Goal: Task Accomplishment & Management: Use online tool/utility

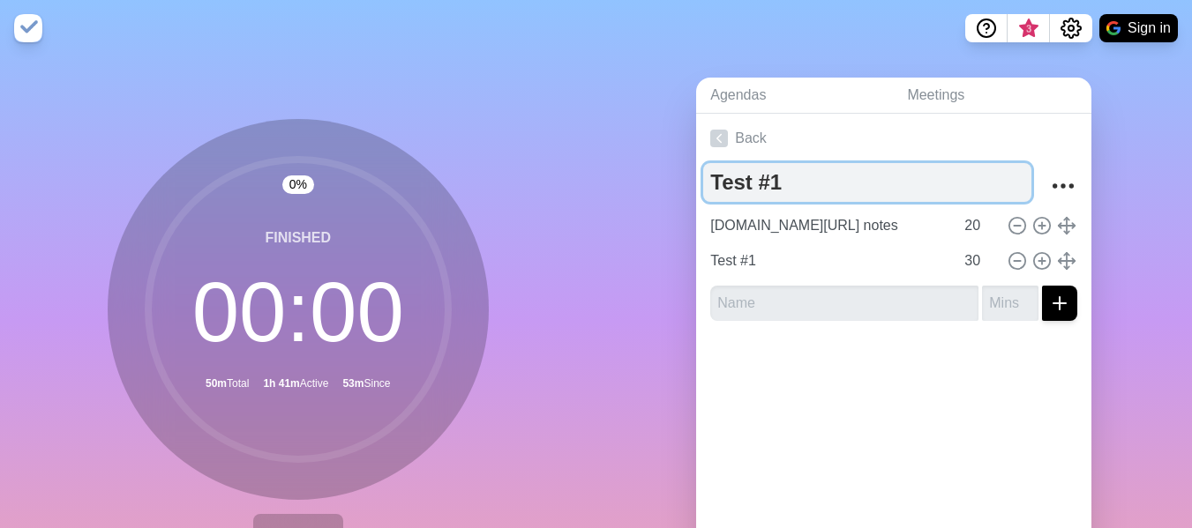
click at [819, 187] on textarea "Test #1" at bounding box center [867, 182] width 328 height 39
type textarea "T"
type textarea "W"
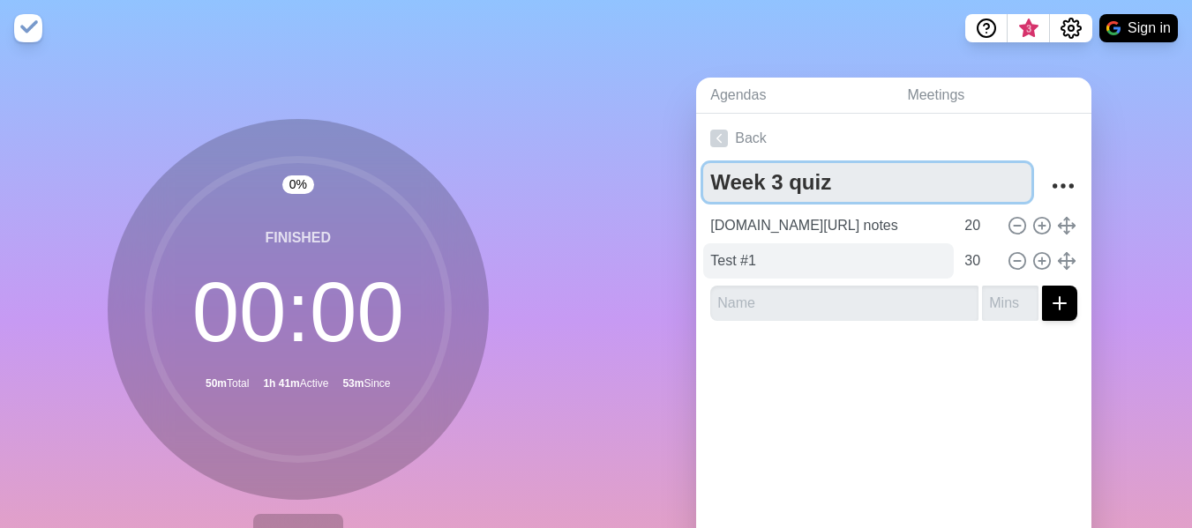
type textarea "Week 3 quiz"
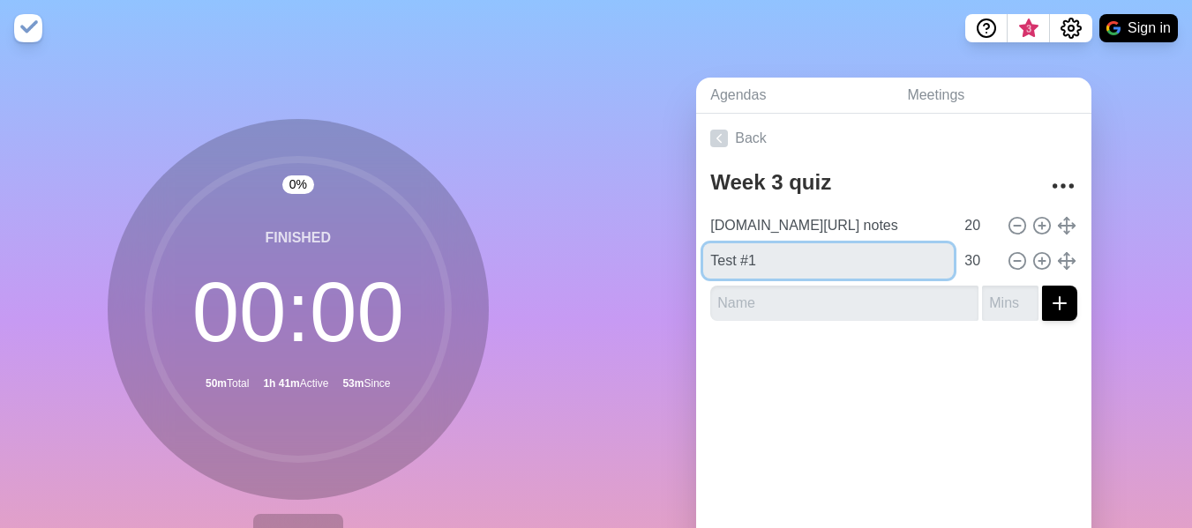
drag, startPoint x: 749, startPoint y: 256, endPoint x: 612, endPoint y: 251, distance: 136.8
click at [612, 251] on div "Agendas Meetings Back Week 3 quiz [DOMAIN_NAME][URL] notes 20 Test #1 30" at bounding box center [894, 349] width 596 height 586
type input "Week 3 quiz"
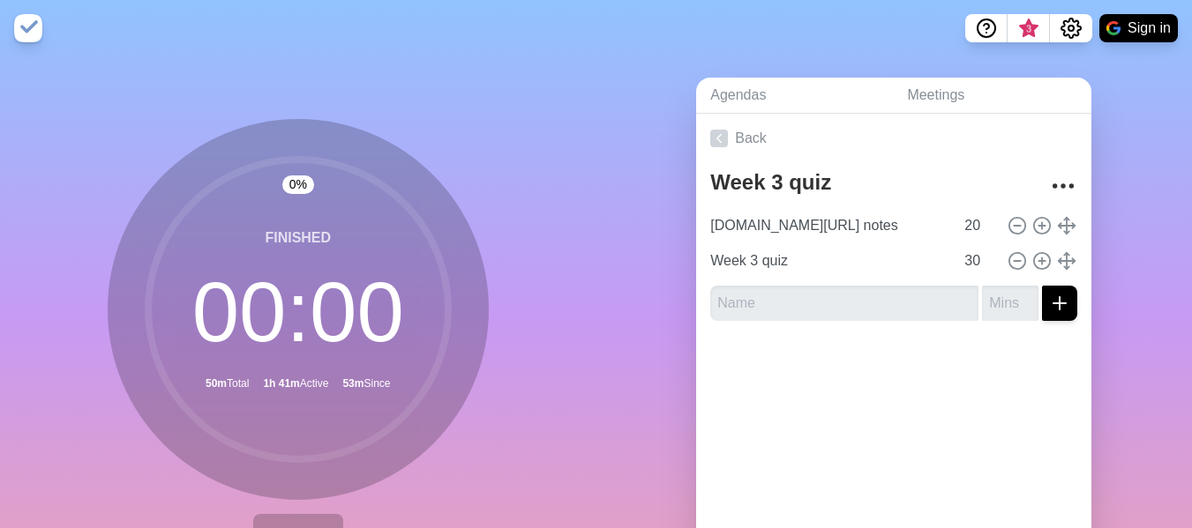
click at [604, 253] on div "Agendas Meetings Back Week 3 quiz [DOMAIN_NAME][URL] notes 20 Week 3 quiz 30" at bounding box center [894, 349] width 596 height 586
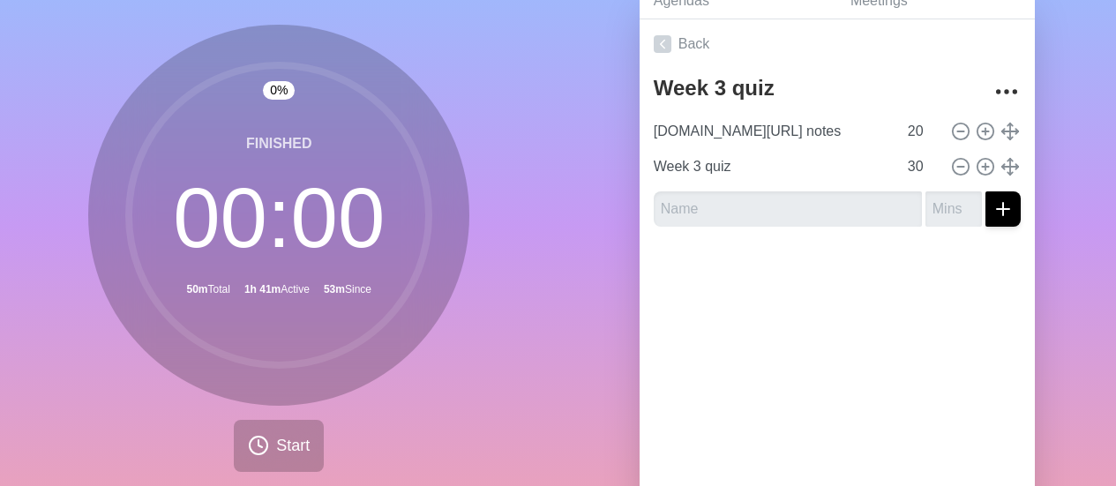
scroll to position [169, 0]
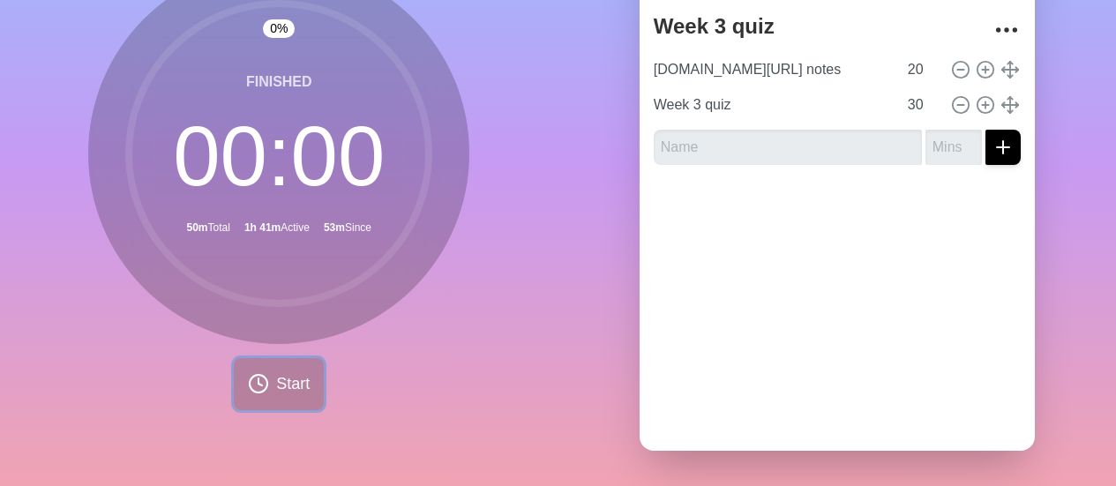
click at [300, 384] on button "Start" at bounding box center [279, 384] width 90 height 52
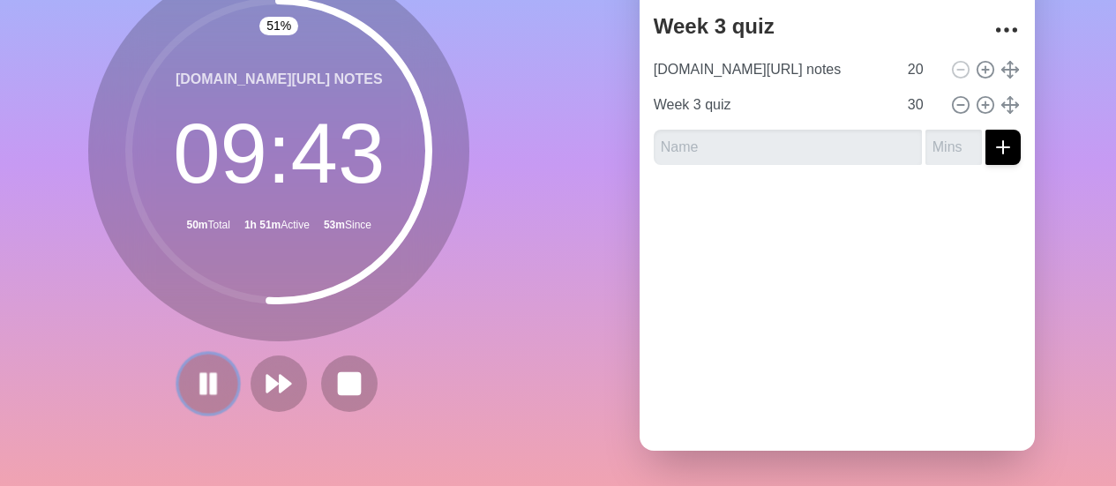
click at [211, 374] on icon at bounding box center [208, 384] width 30 height 30
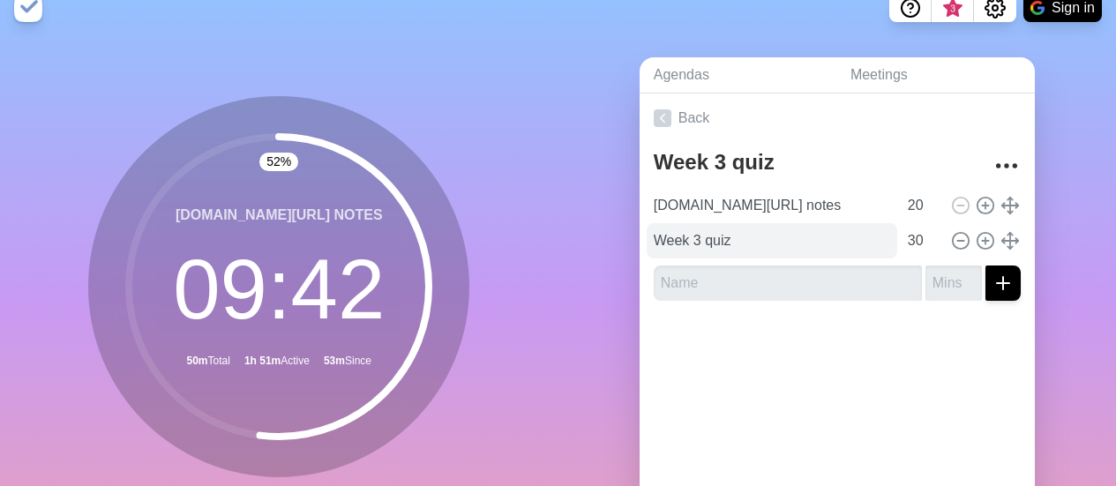
scroll to position [0, 0]
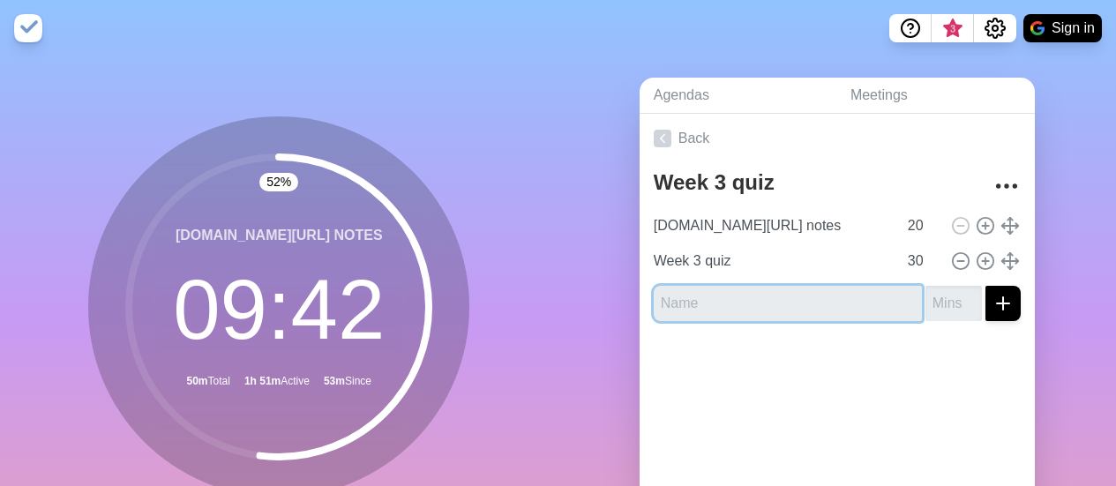
click at [825, 295] on input "text" at bounding box center [788, 303] width 268 height 35
type input "study"
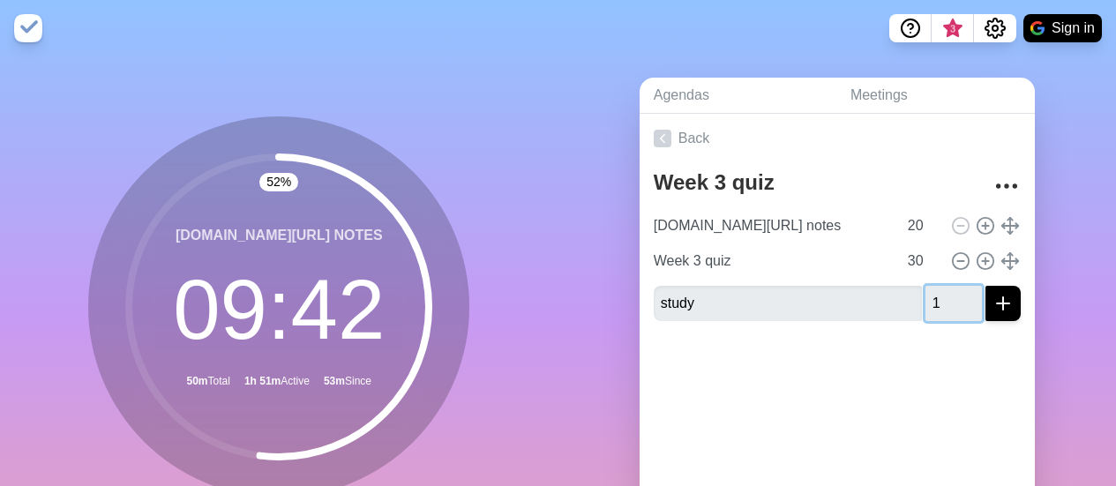
click at [947, 293] on input "1" at bounding box center [953, 303] width 56 height 35
click at [949, 295] on input "2" at bounding box center [953, 303] width 56 height 35
click at [949, 295] on input "3" at bounding box center [953, 303] width 56 height 35
click at [949, 295] on input "4" at bounding box center [953, 303] width 56 height 35
type input "5"
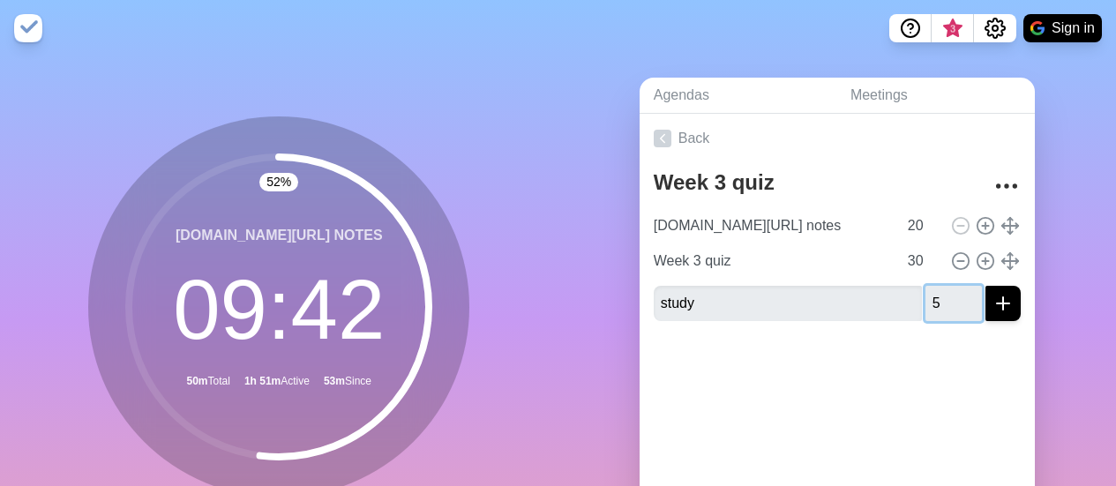
click at [951, 293] on input "5" at bounding box center [953, 303] width 56 height 35
click at [992, 294] on icon "submit" at bounding box center [1002, 303] width 21 height 21
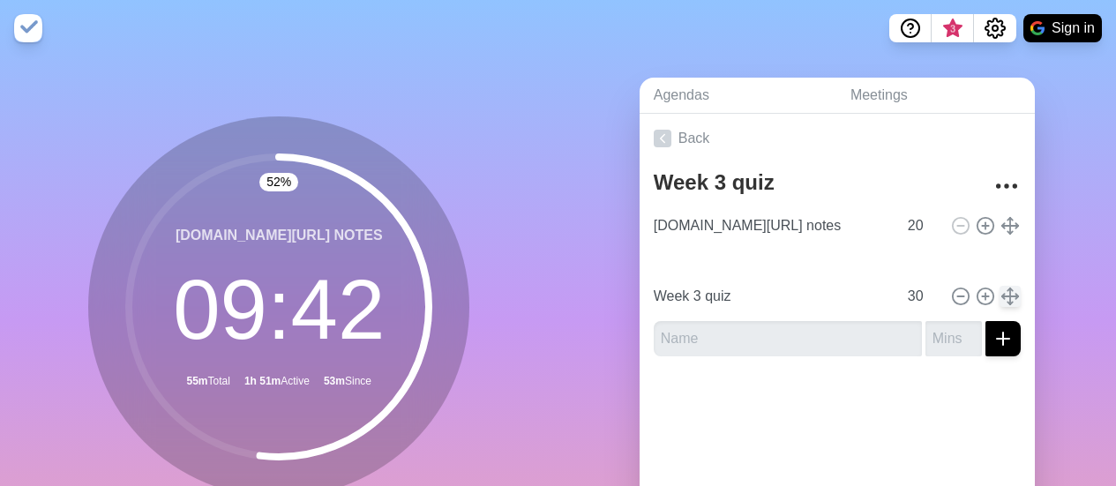
type input "study"
type input "5"
type input "Week 3 quiz"
type input "30"
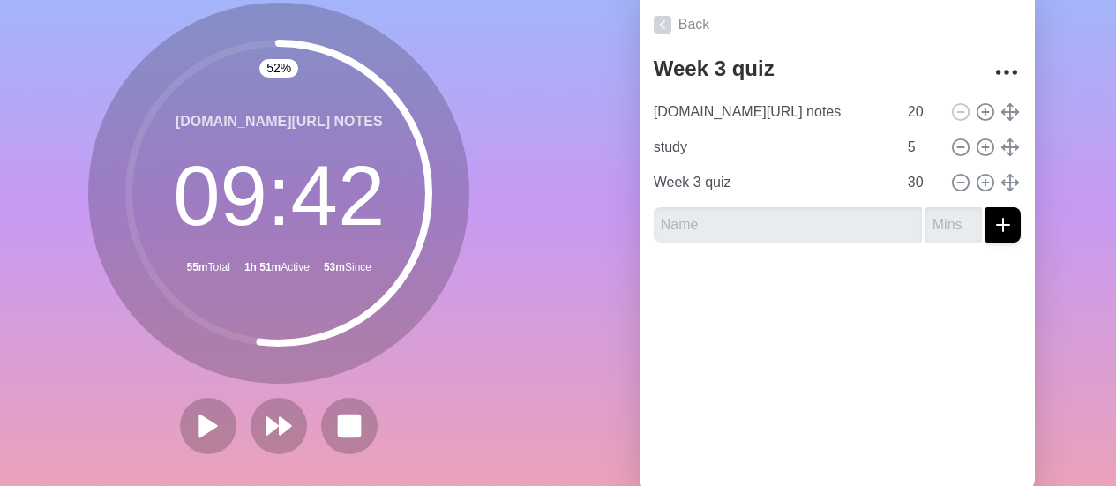
scroll to position [169, 0]
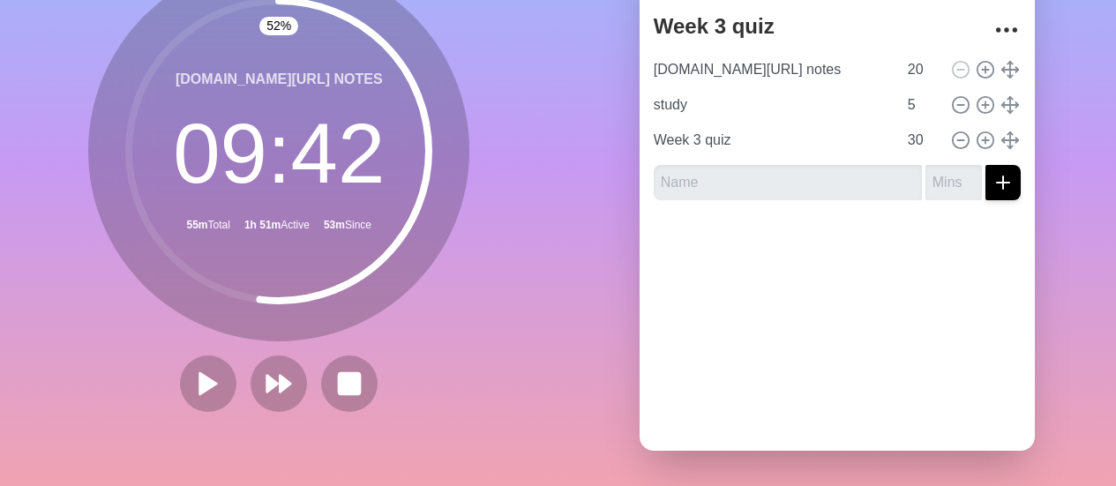
click at [375, 378] on div at bounding box center [279, 383] width 212 height 56
click at [355, 382] on button at bounding box center [349, 383] width 59 height 59
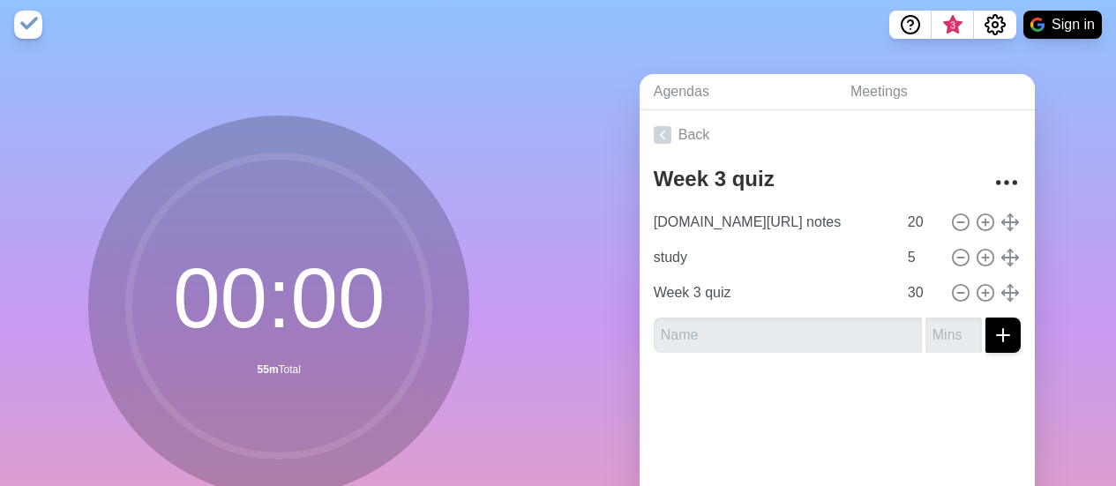
scroll to position [0, 0]
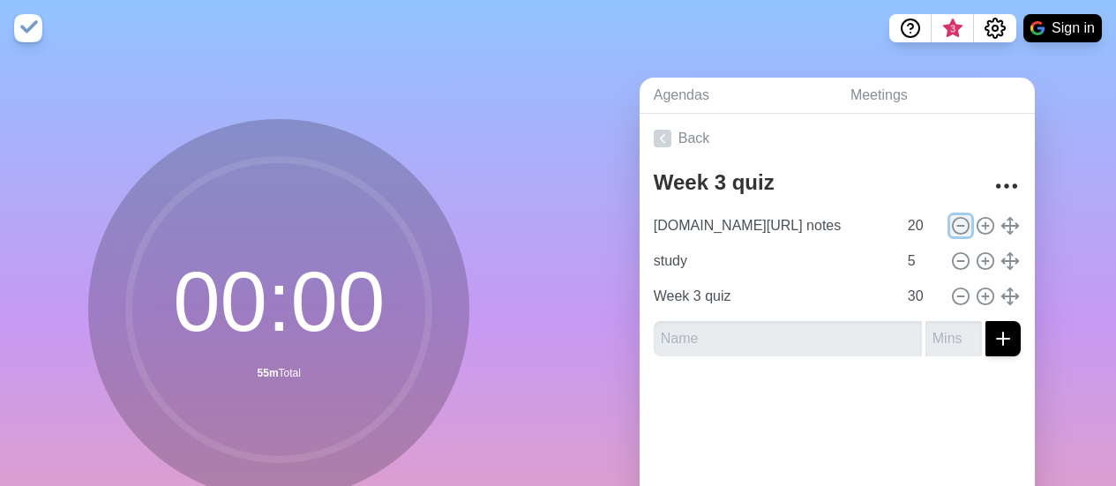
click at [951, 224] on icon at bounding box center [960, 225] width 19 height 19
type input "study"
type input "5"
type input "Week 3 quiz"
type input "30"
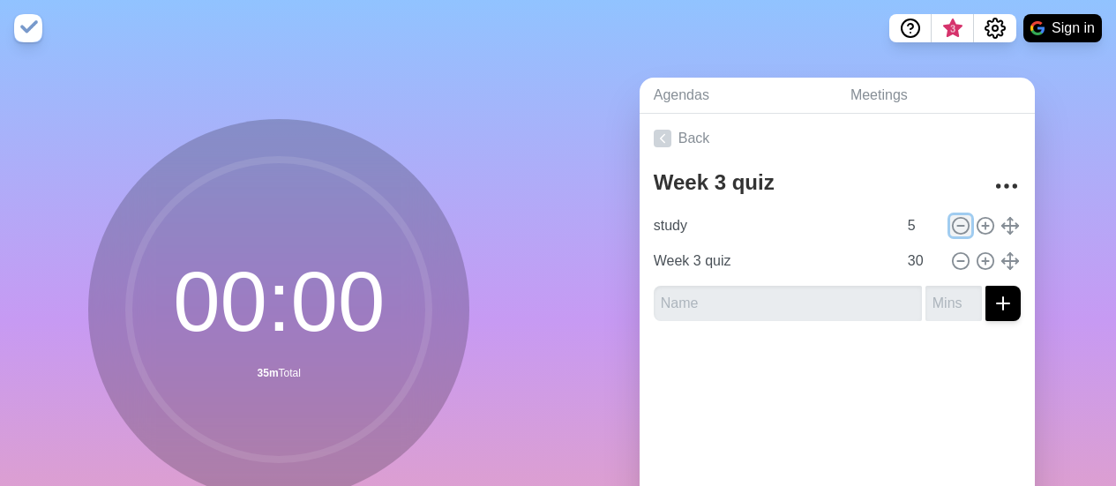
click at [951, 224] on icon at bounding box center [960, 225] width 19 height 19
type input "Week 3 quiz"
type input "30"
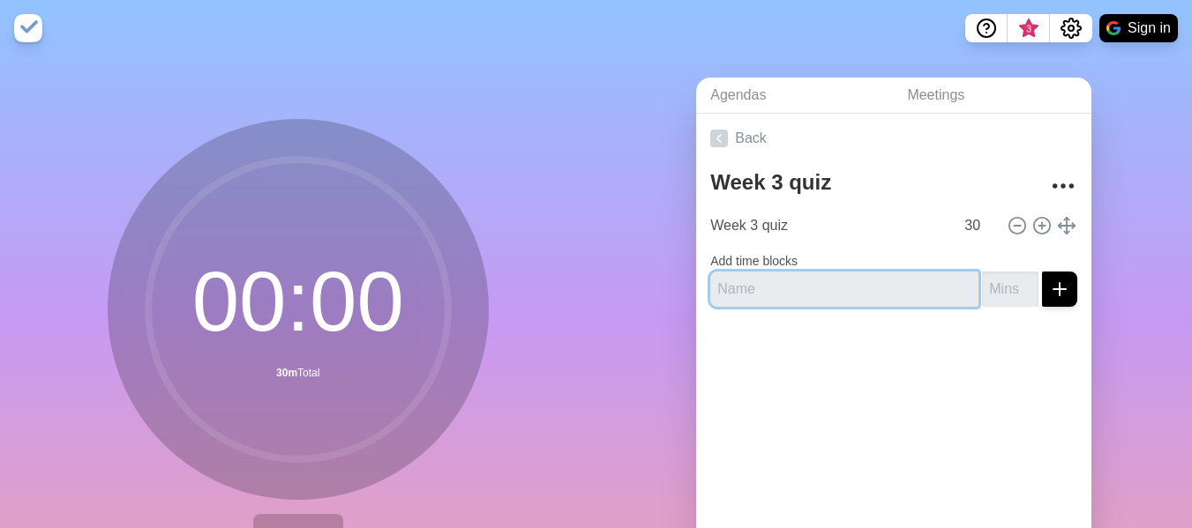
click at [908, 293] on input "text" at bounding box center [844, 289] width 268 height 35
type input "[DOMAIN_NAME]"
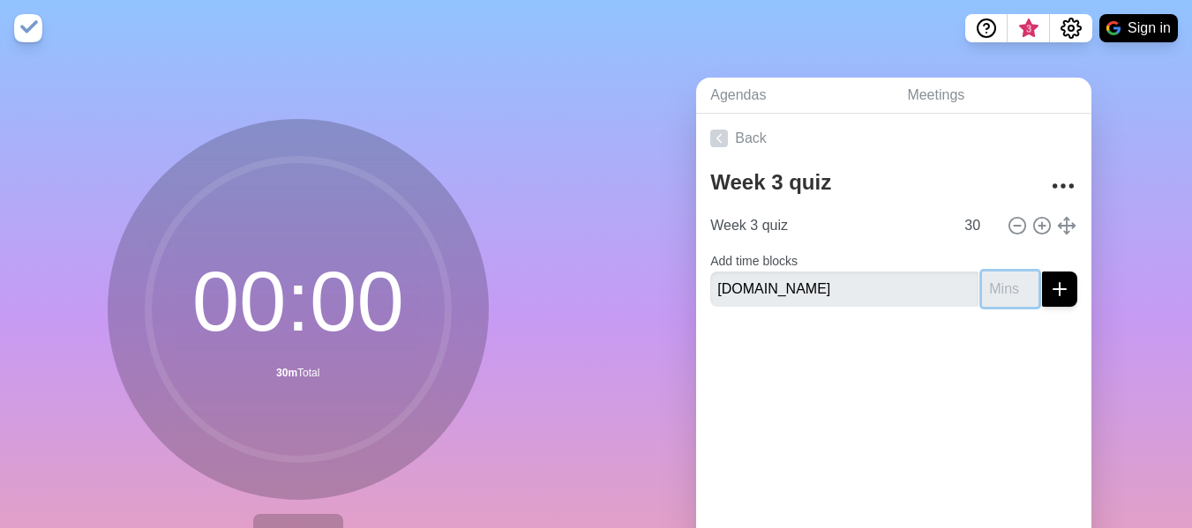
click at [988, 281] on input "number" at bounding box center [1010, 289] width 56 height 35
type input "15"
click at [965, 369] on div at bounding box center [893, 356] width 395 height 71
click at [1053, 289] on line "submit" at bounding box center [1059, 289] width 12 height 0
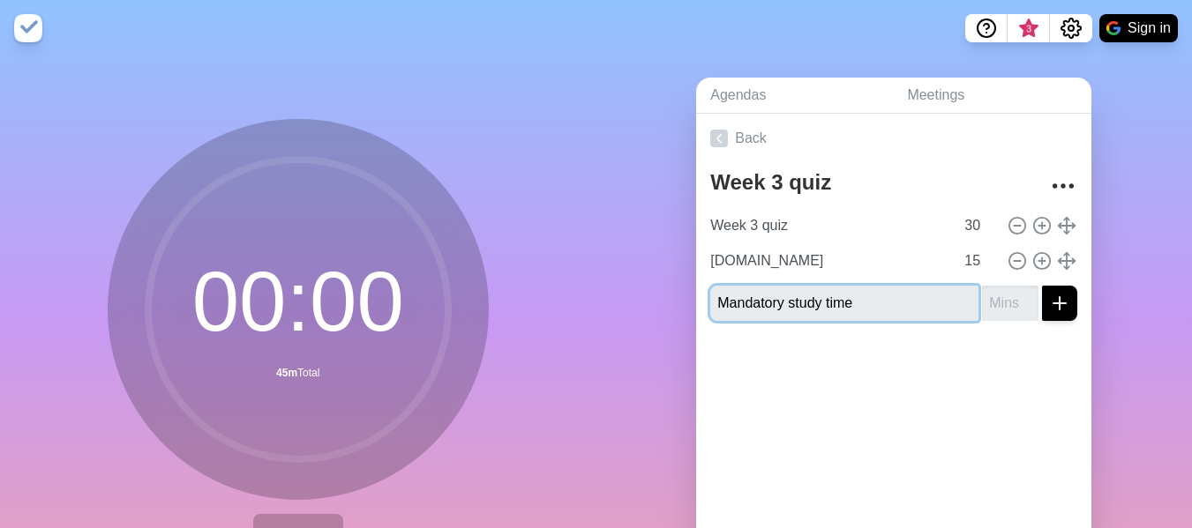
type input "Mandatory study time"
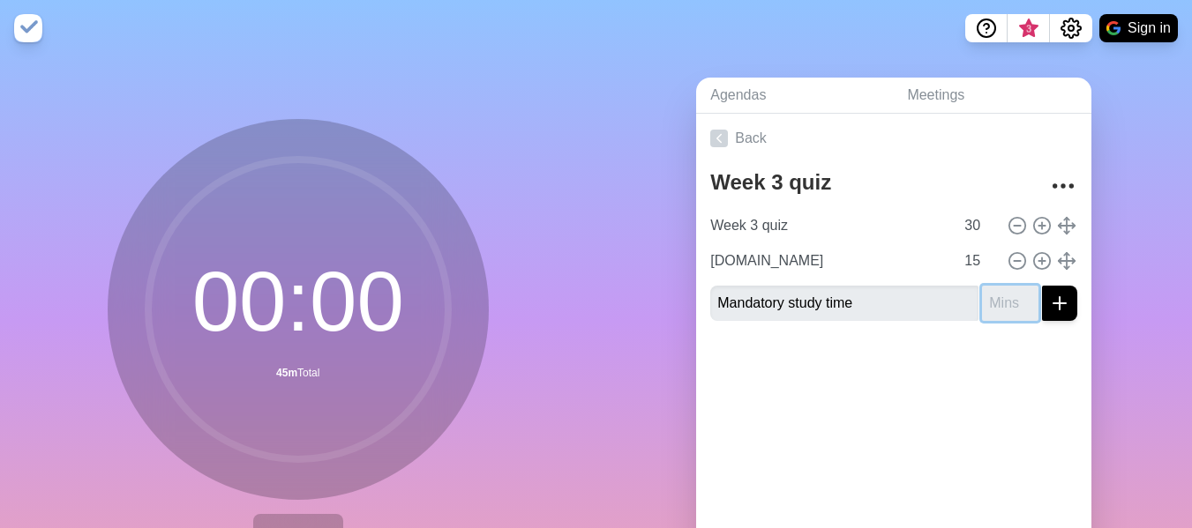
click at [982, 306] on input "number" at bounding box center [1010, 303] width 56 height 35
type input "5"
click at [1049, 303] on icon "submit" at bounding box center [1059, 303] width 21 height 21
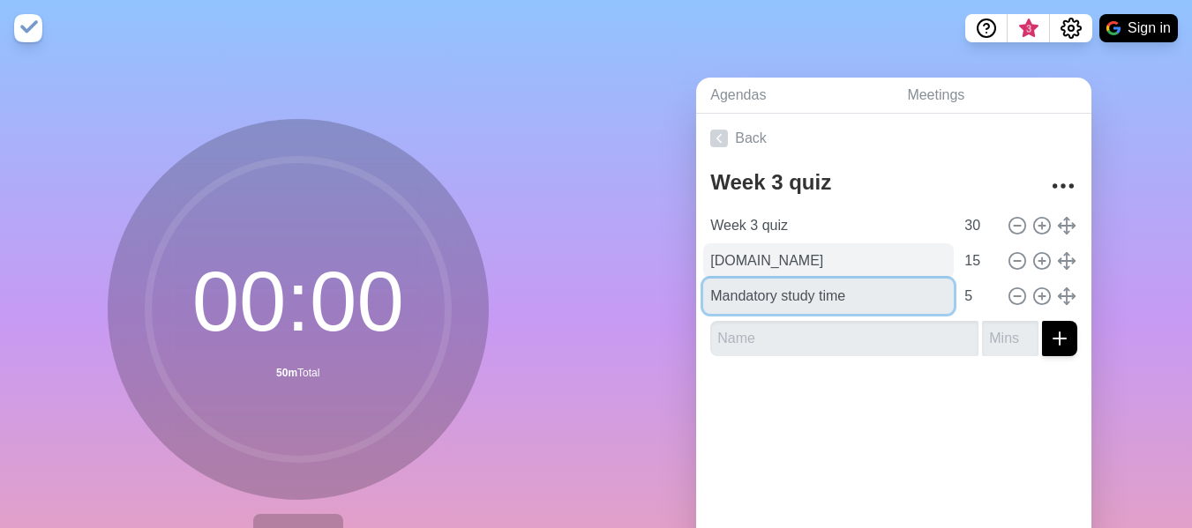
drag, startPoint x: 716, startPoint y: 298, endPoint x: 734, endPoint y: 260, distance: 41.8
click at [734, 262] on div "Week 3 quiz 30 [DOMAIN_NAME] 15 Mandatory study time 5" at bounding box center [893, 261] width 367 height 106
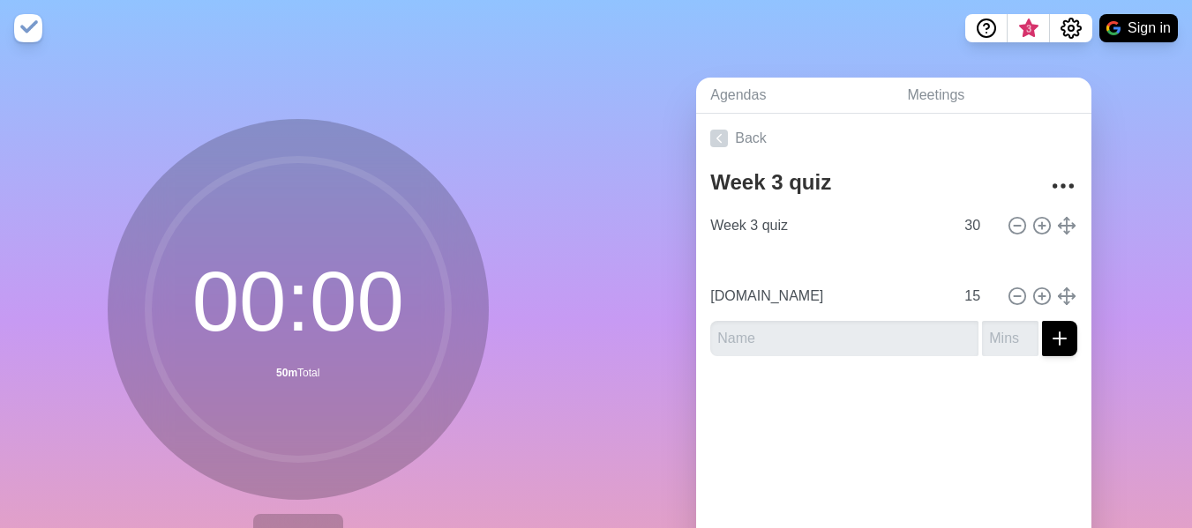
type input "Mandatory study time"
type input "5"
type input "[DOMAIN_NAME]"
type input "15"
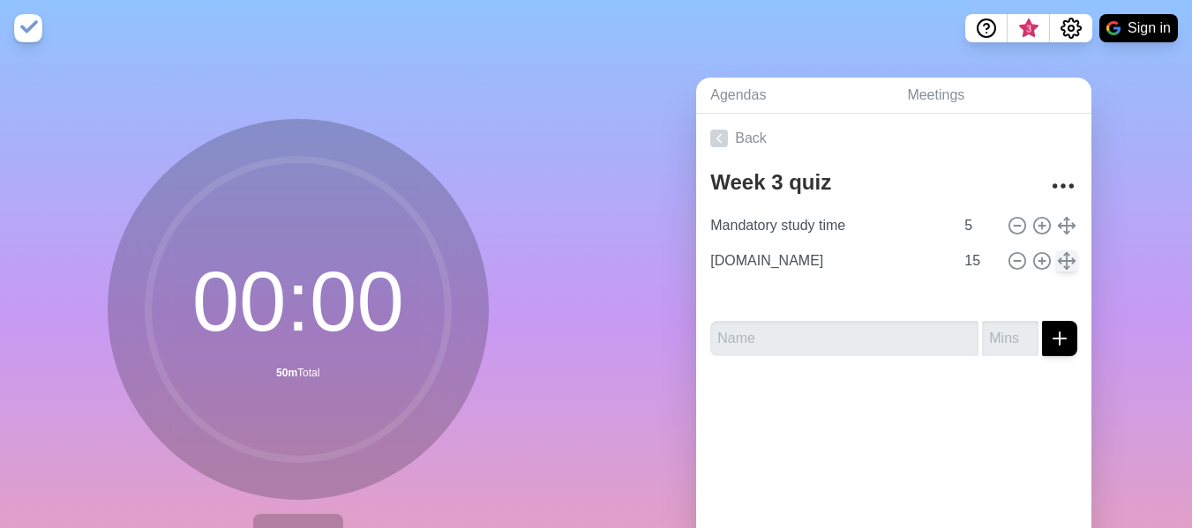
type input "[DOMAIN_NAME]"
type input "15"
type input "Week 3 quiz"
type input "30"
type input "Mandatory study time"
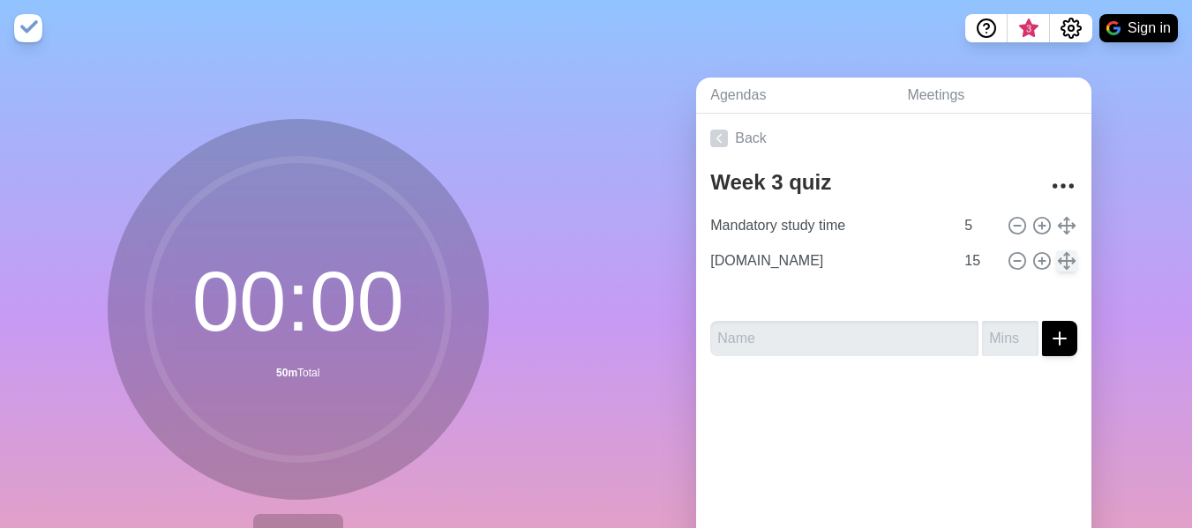
type input "5"
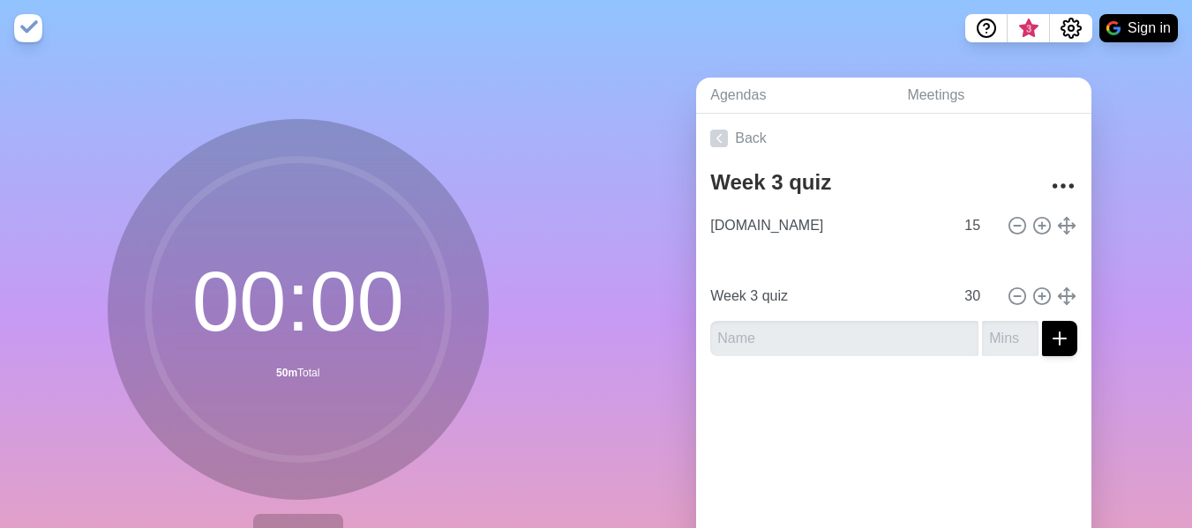
type input "Mandatory study time"
type input "5"
type input "[DOMAIN_NAME]"
type input "15"
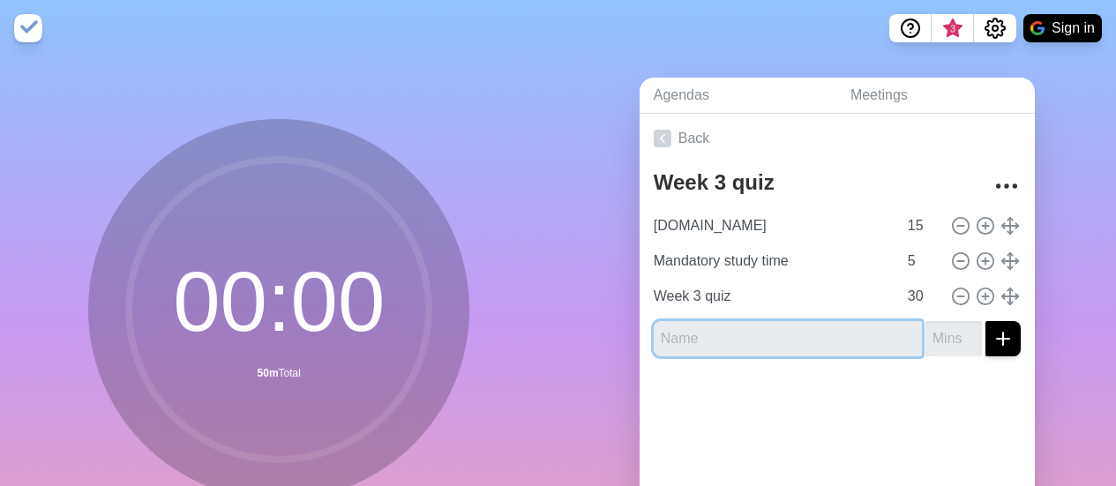
click at [760, 344] on input "text" at bounding box center [788, 338] width 268 height 35
type input "c"
type input "videos"
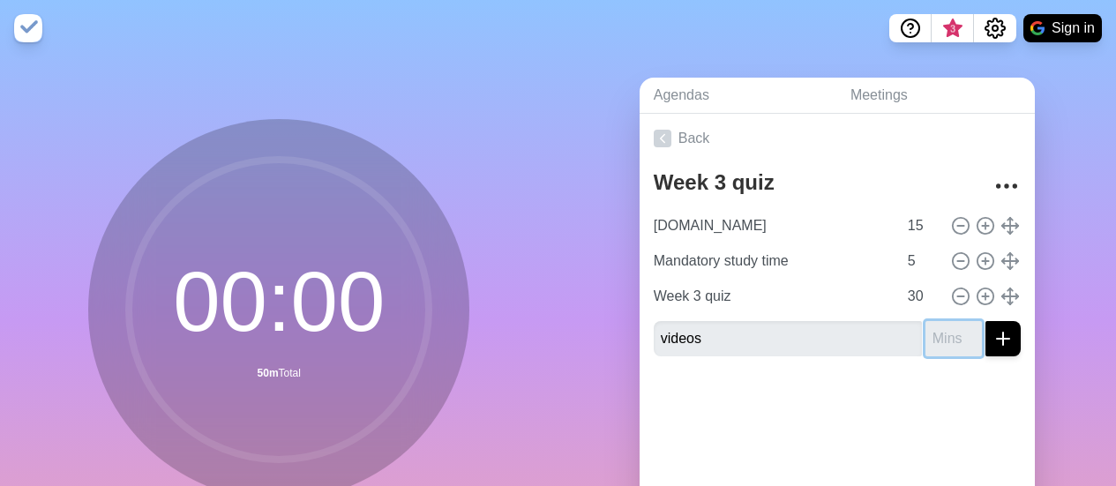
click at [938, 333] on input "number" at bounding box center [953, 338] width 56 height 35
click at [957, 333] on input "1" at bounding box center [953, 338] width 56 height 35
click at [957, 333] on input "2" at bounding box center [953, 338] width 56 height 35
click at [957, 332] on input "3" at bounding box center [953, 338] width 56 height 35
click at [961, 325] on input "4" at bounding box center [953, 338] width 56 height 35
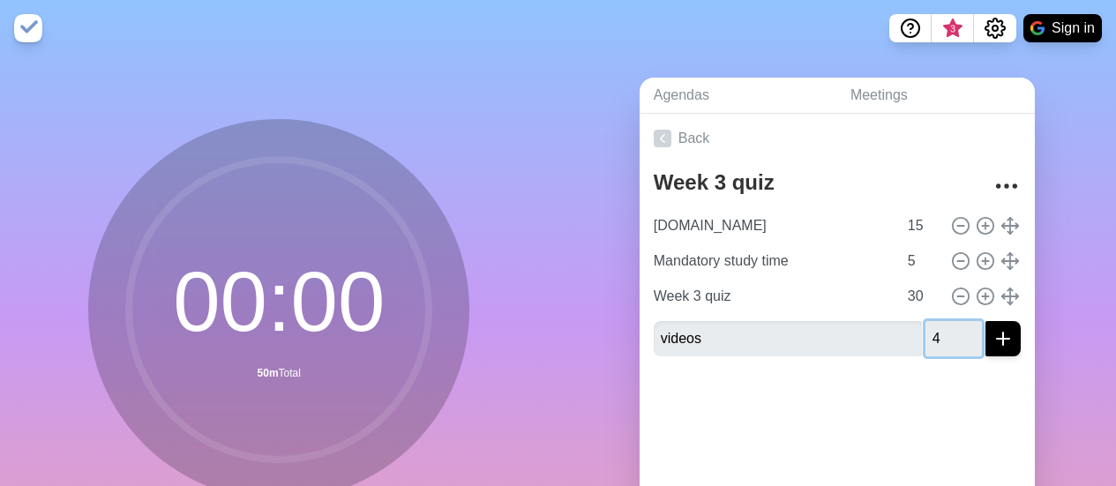
click at [963, 325] on div "videos 4" at bounding box center [837, 338] width 367 height 35
click at [961, 328] on input "4" at bounding box center [953, 338] width 56 height 35
type input "5"
click at [951, 332] on input "5" at bounding box center [953, 338] width 56 height 35
click at [992, 334] on icon "submit" at bounding box center [1002, 338] width 21 height 21
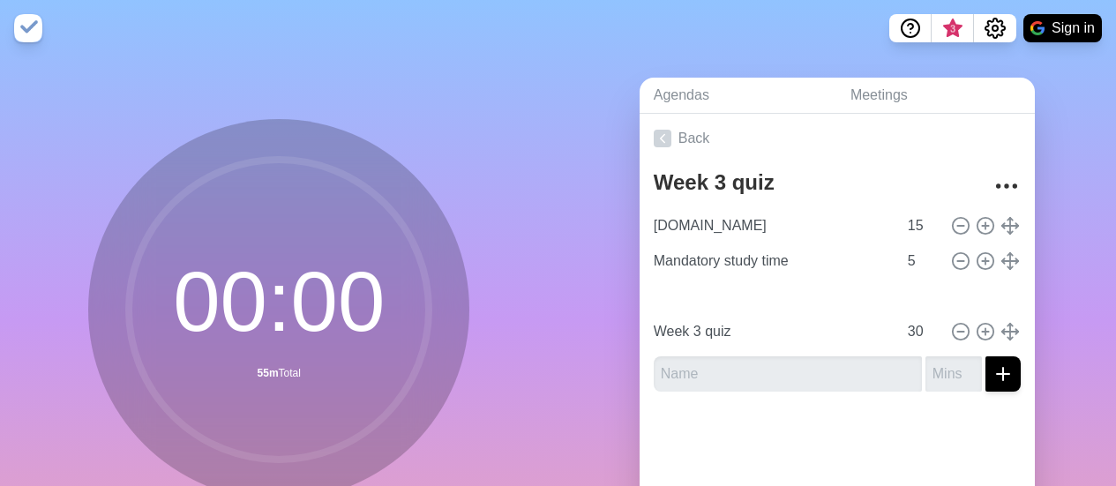
type input "videos"
type input "5"
type input "Week 3 quiz"
type input "30"
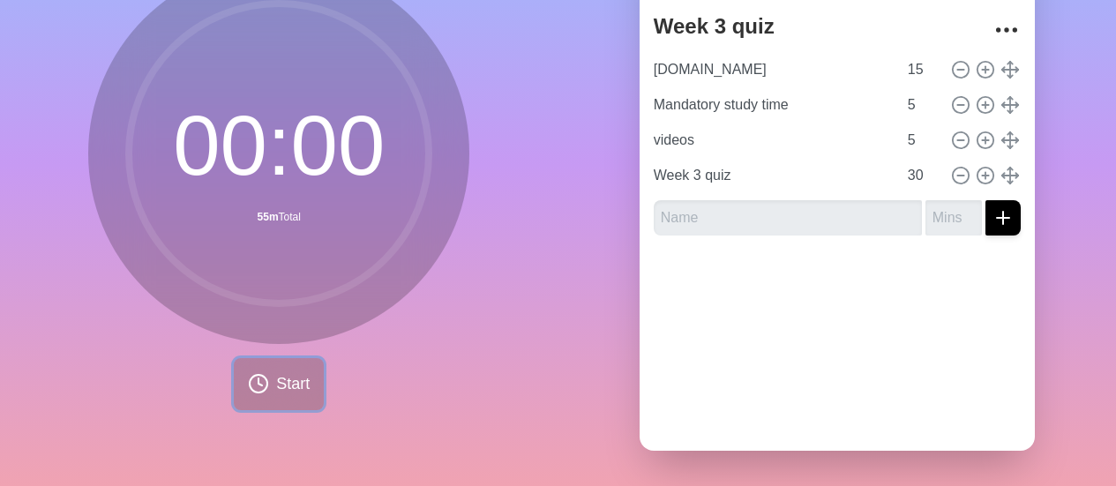
click at [248, 373] on icon at bounding box center [258, 383] width 21 height 21
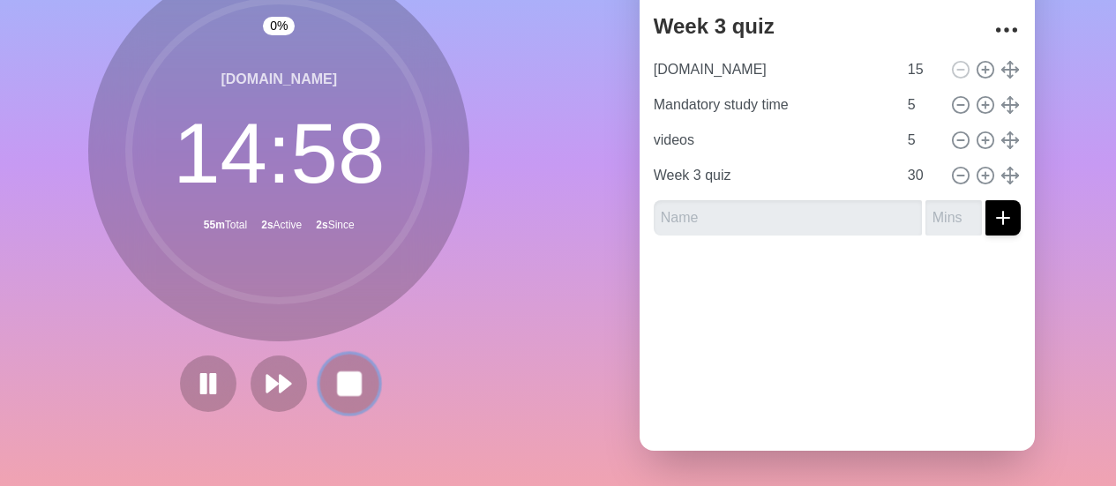
click at [328, 354] on button at bounding box center [349, 383] width 59 height 59
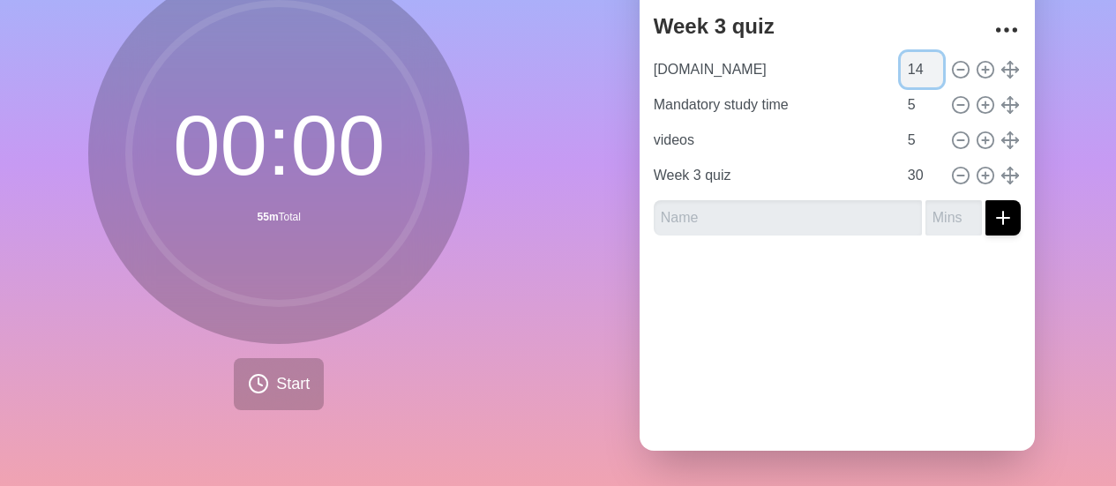
click at [913, 60] on input "14" at bounding box center [922, 69] width 42 height 35
click at [913, 60] on input "13" at bounding box center [922, 69] width 42 height 35
click at [913, 60] on input "12" at bounding box center [922, 69] width 42 height 35
click at [913, 60] on input "11" at bounding box center [922, 69] width 42 height 35
type input "10"
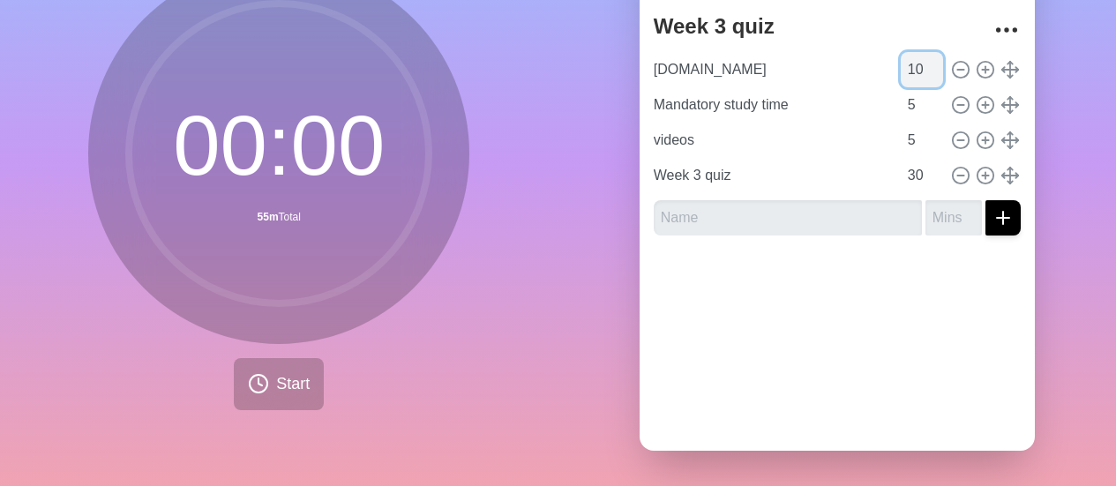
click at [911, 60] on input "10" at bounding box center [922, 69] width 42 height 35
click at [296, 372] on span "Start" at bounding box center [293, 384] width 34 height 24
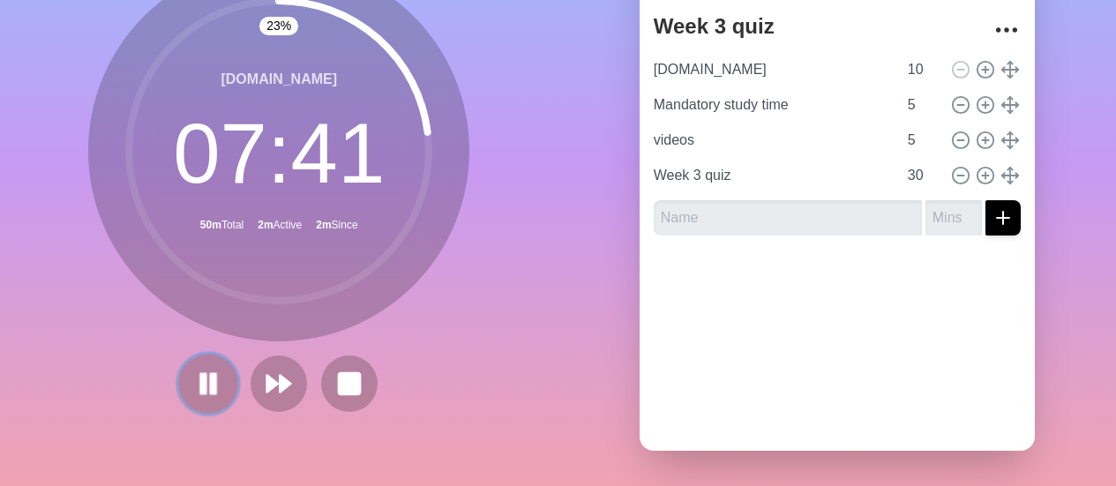
click at [197, 354] on button at bounding box center [208, 383] width 59 height 59
click at [212, 355] on button at bounding box center [208, 383] width 59 height 59
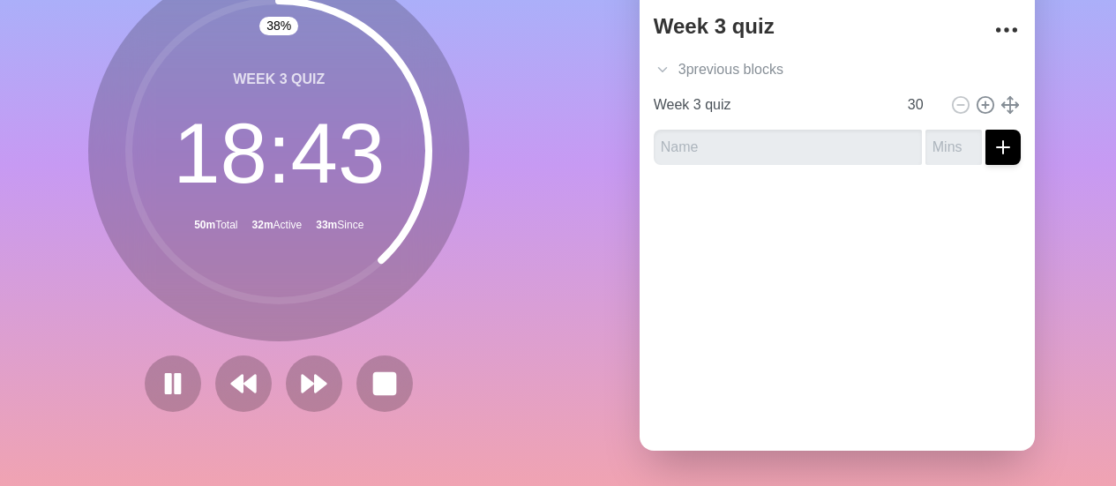
scroll to position [127, 0]
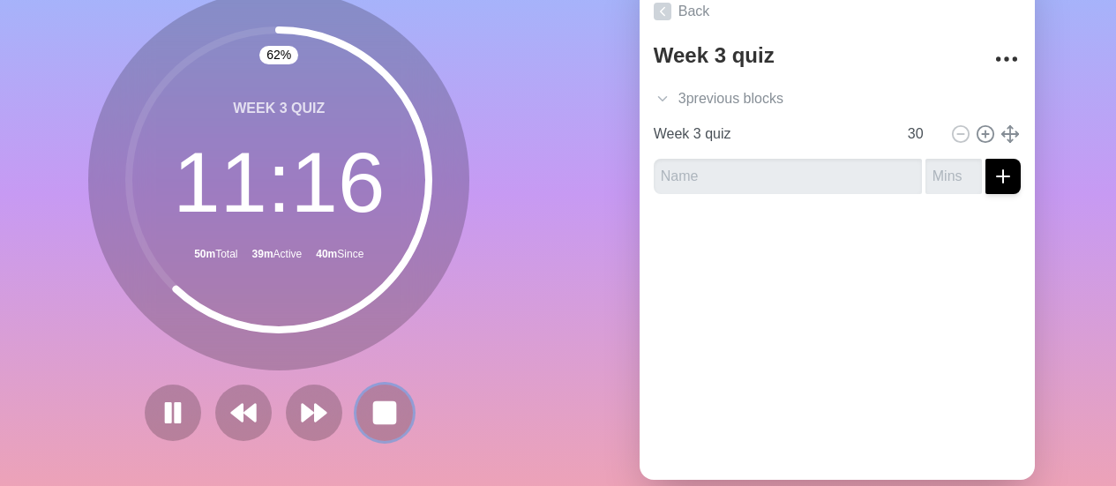
drag, startPoint x: 374, startPoint y: 414, endPoint x: 393, endPoint y: 419, distance: 19.3
click at [376, 410] on rect at bounding box center [384, 412] width 21 height 21
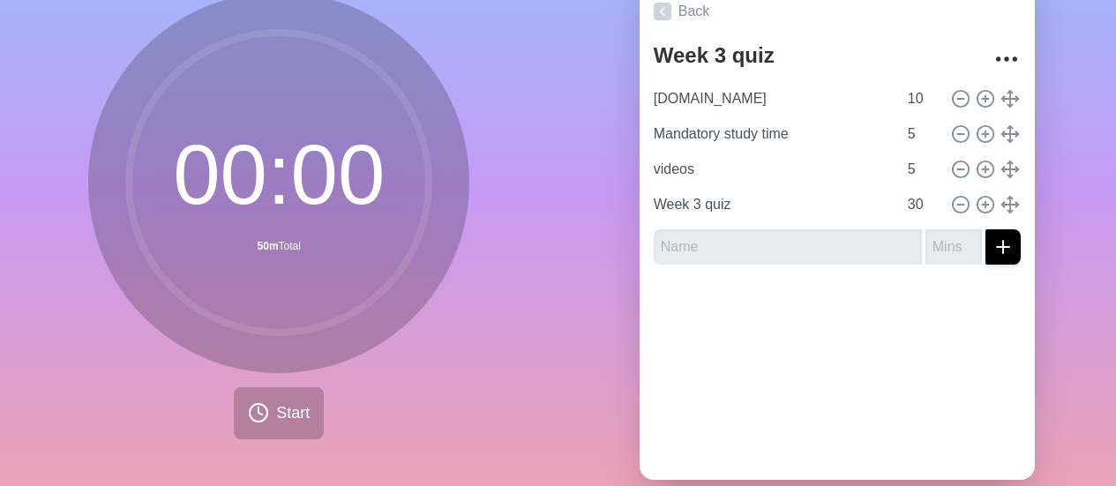
scroll to position [139, 0]
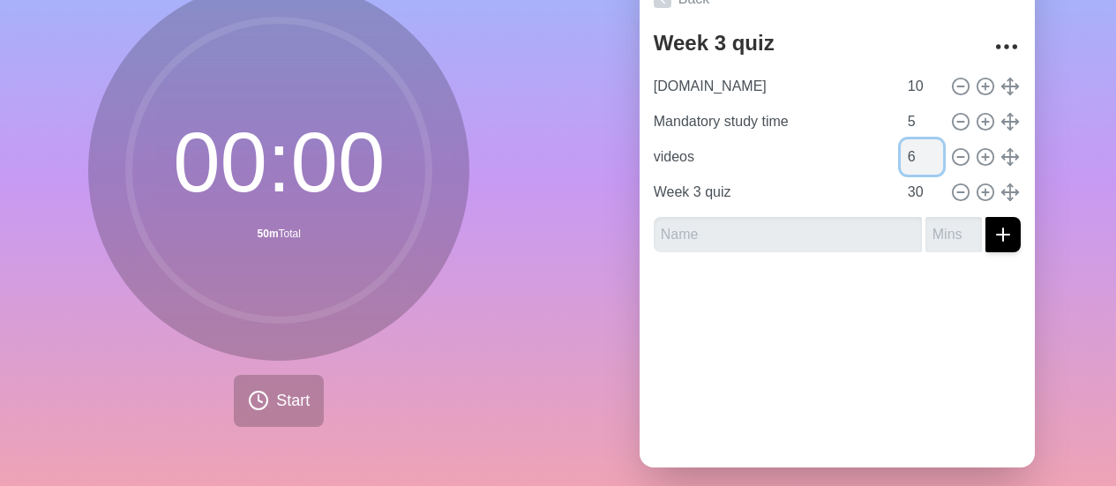
click at [914, 149] on input "6" at bounding box center [922, 156] width 42 height 35
type input "7"
click at [918, 146] on input "7" at bounding box center [922, 156] width 42 height 35
click at [493, 354] on div "00 : 00 52m Total Start" at bounding box center [279, 210] width 558 height 586
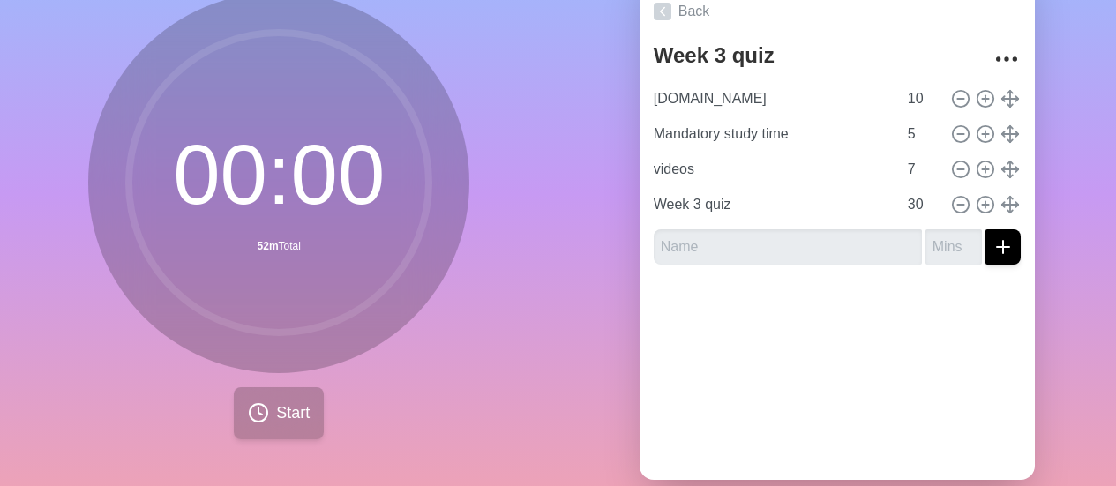
click at [273, 387] on div "00 : 00 52m Total Start" at bounding box center [278, 215] width 381 height 447
click at [273, 388] on button "Start" at bounding box center [279, 413] width 90 height 52
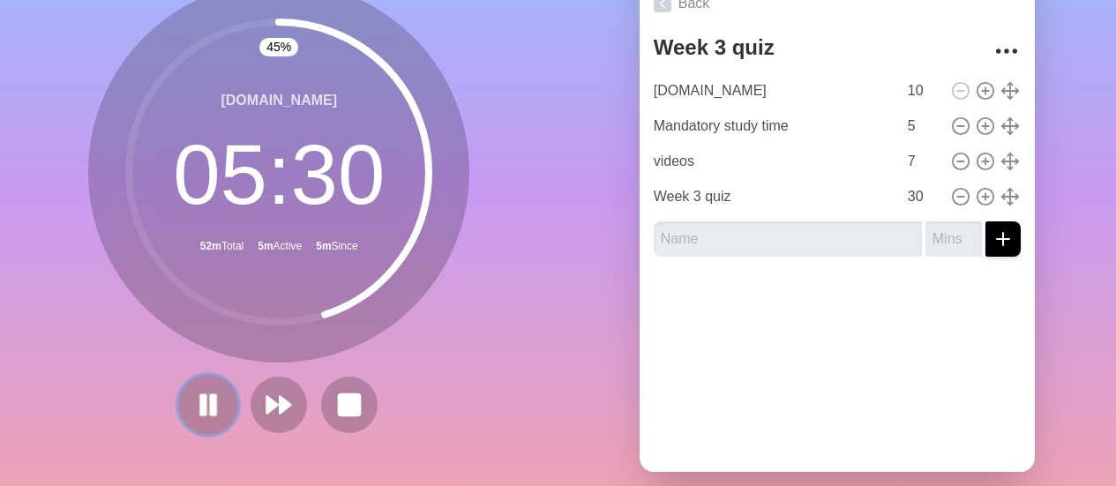
click at [183, 397] on button at bounding box center [208, 404] width 59 height 59
click at [193, 399] on icon at bounding box center [208, 405] width 30 height 30
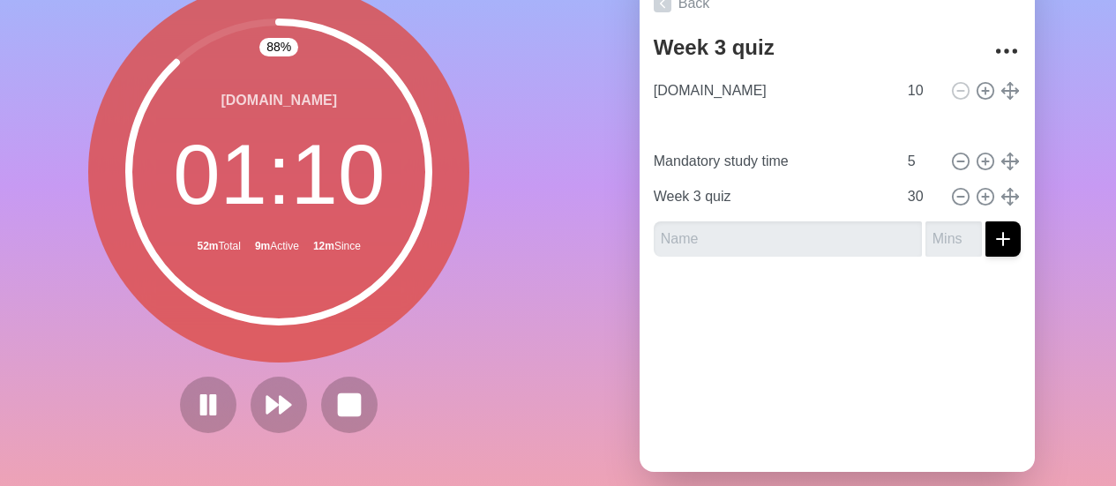
type input "videos"
type input "7"
type input "Mandatory study time"
type input "5"
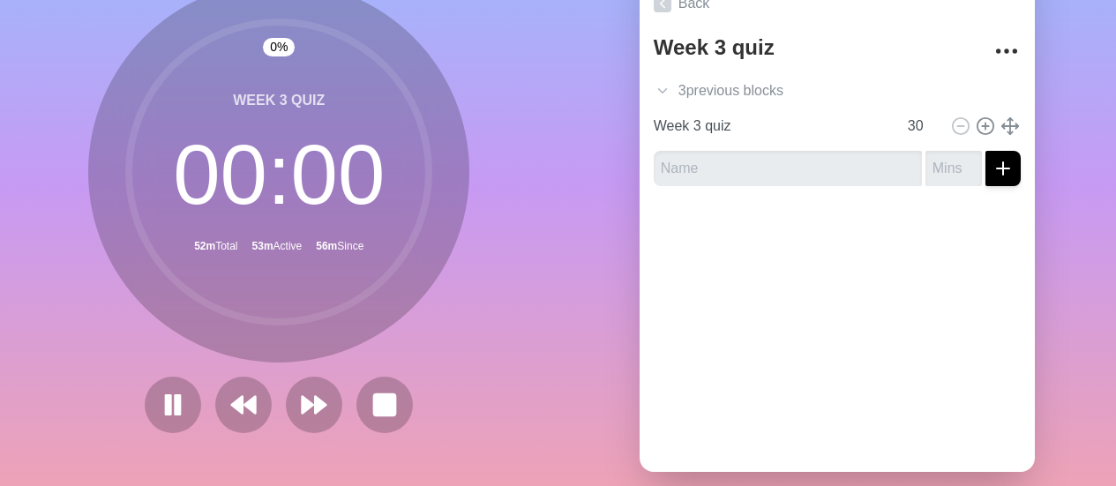
scroll to position [138, 0]
